Goal: Information Seeking & Learning: Learn about a topic

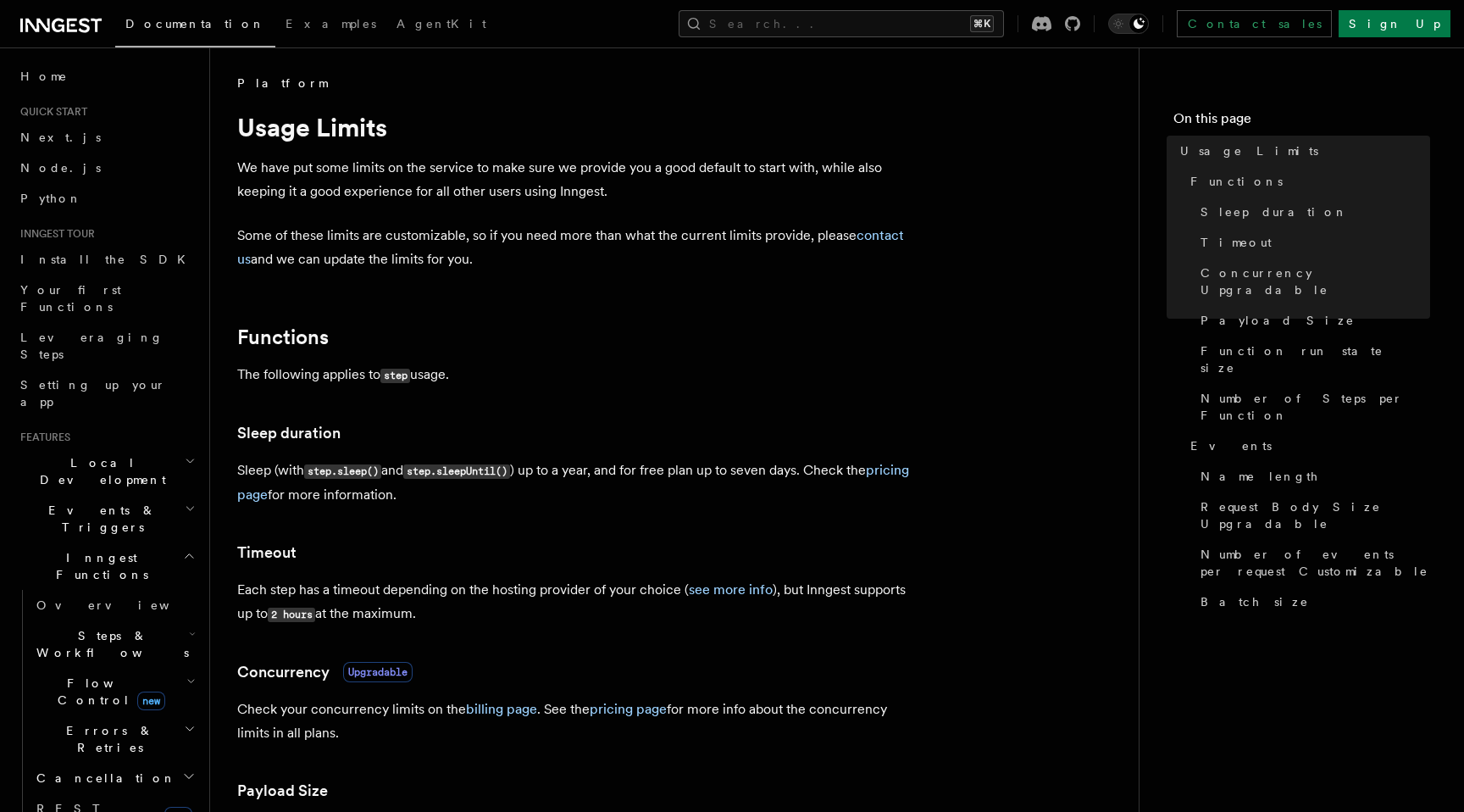
click at [90, 627] on span "Steps & Workflows" at bounding box center [109, 644] width 159 height 34
click at [95, 620] on h2 "Steps & Workflows" at bounding box center [114, 644] width 170 height 48
click at [119, 590] on link "Overview" at bounding box center [114, 605] width 170 height 30
click at [93, 141] on link "Next.js" at bounding box center [106, 137] width 186 height 30
